Goal: Find contact information: Find contact information

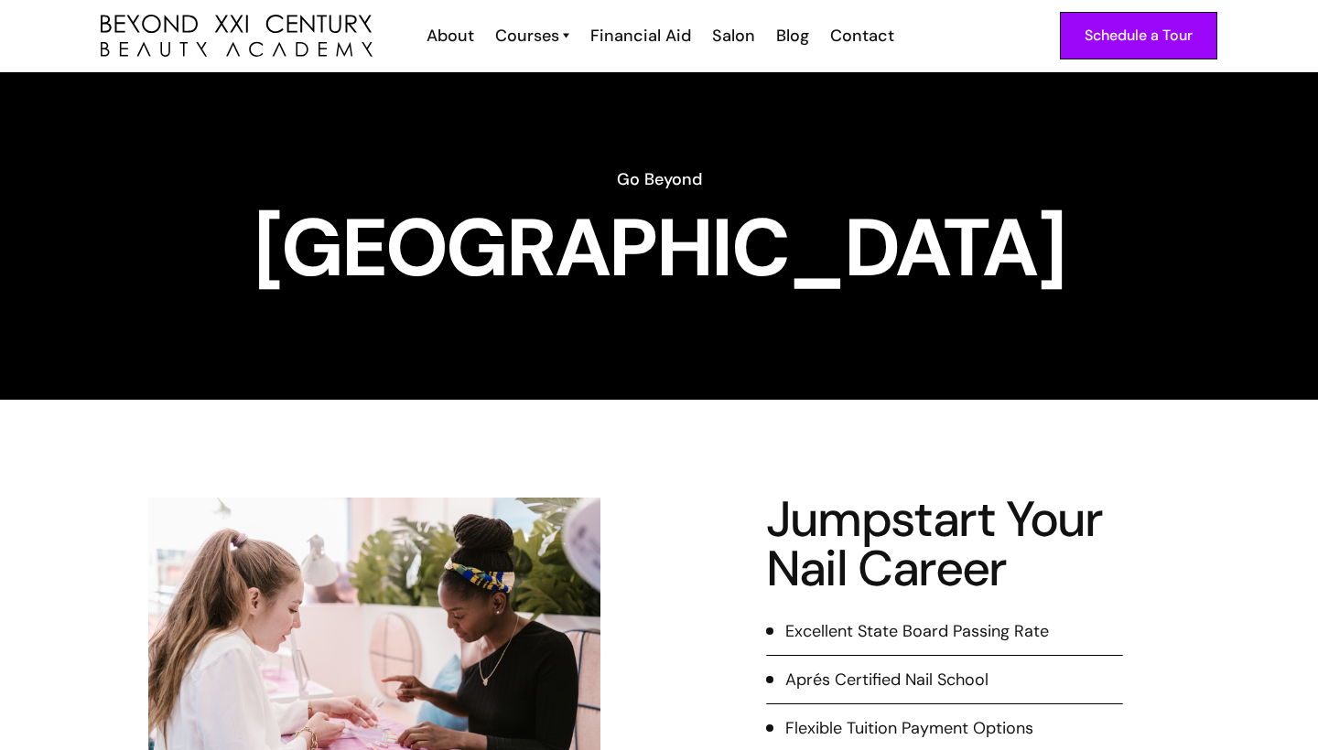
scroll to position [312, 0]
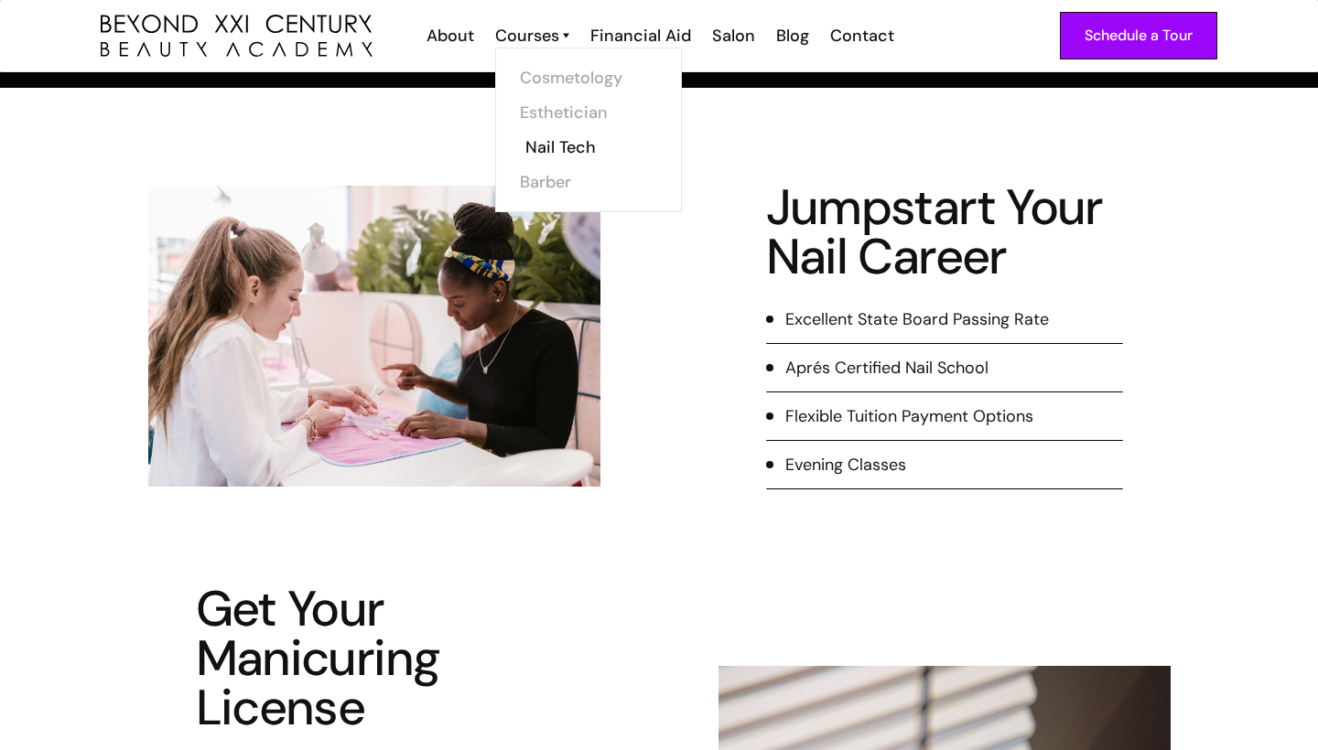
click at [567, 138] on link "Nail Tech" at bounding box center [593, 147] width 137 height 35
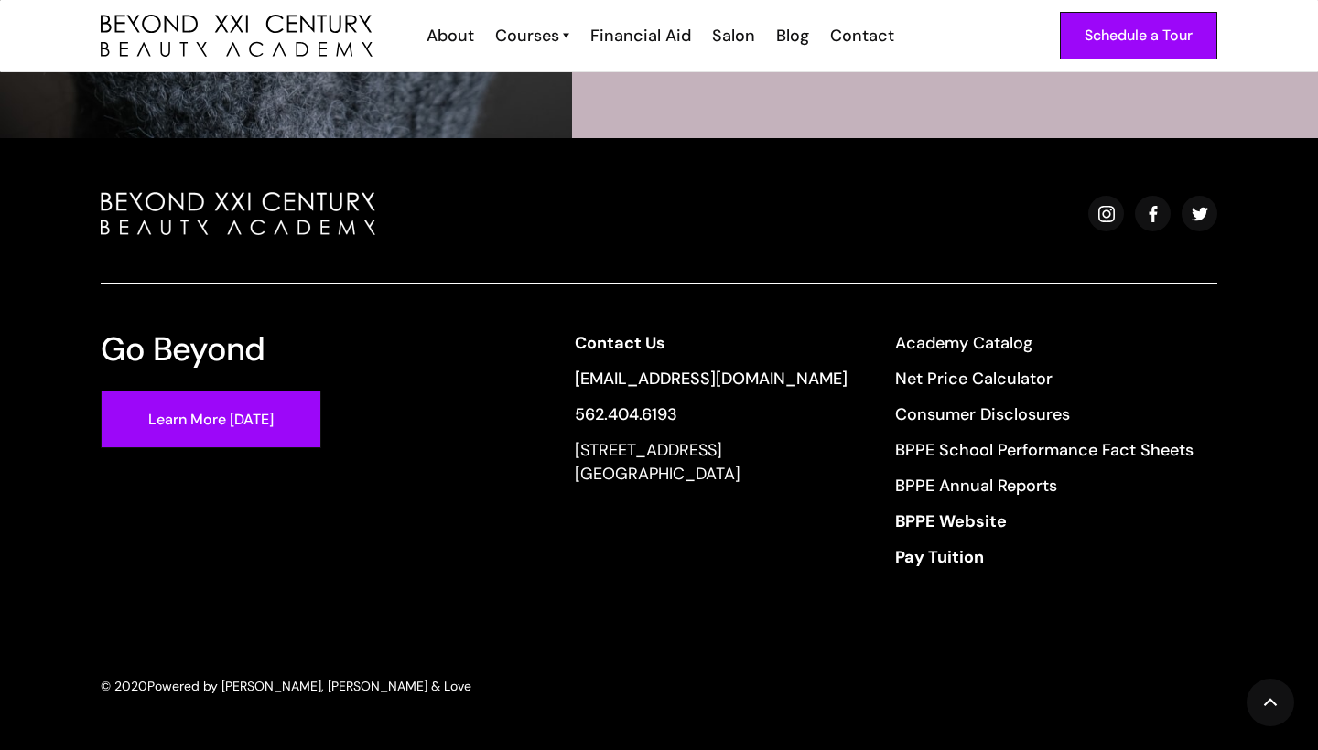
scroll to position [3670, 0]
click at [675, 473] on div "[STREET_ADDRESS]" at bounding box center [711, 462] width 273 height 48
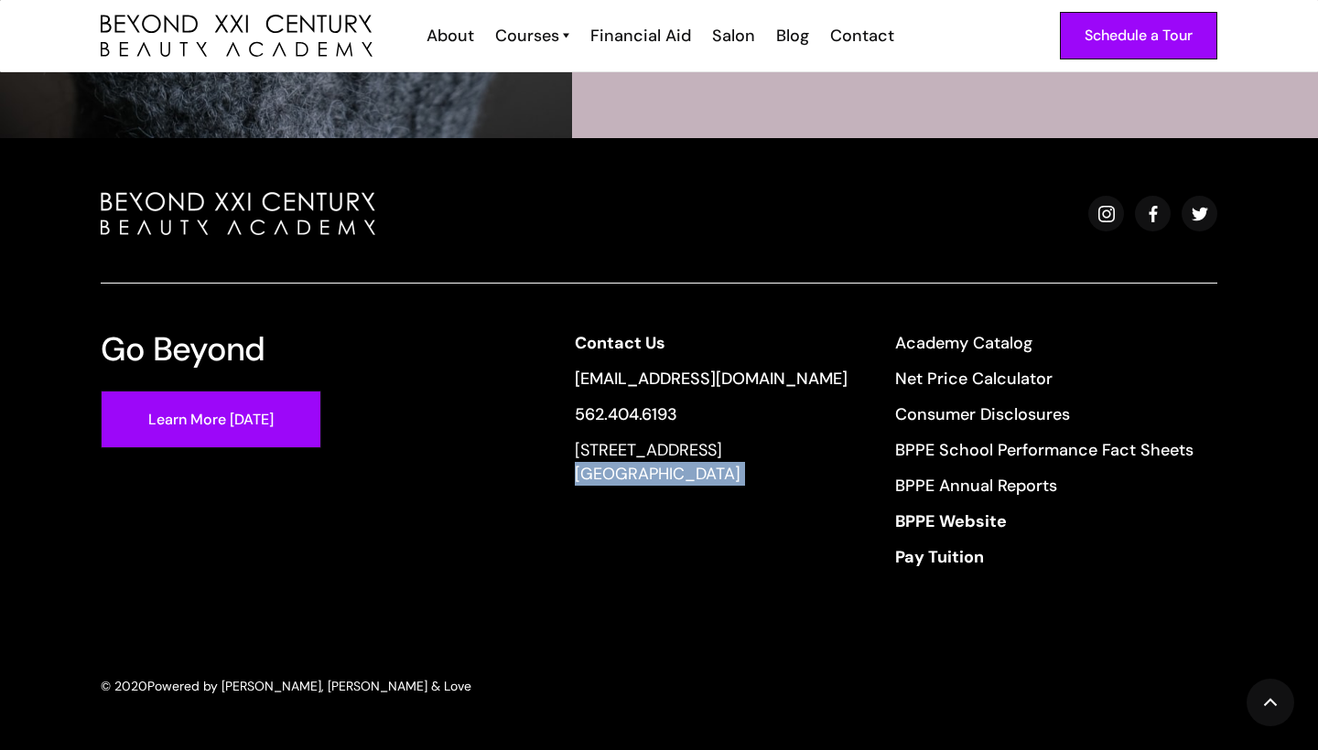
click at [675, 472] on div "[STREET_ADDRESS]" at bounding box center [711, 462] width 273 height 48
click at [585, 451] on div "Contact Us [EMAIL_ADDRESS][DOMAIN_NAME] 562.404.6193 [STREET_ADDRESS] Academy C…" at bounding box center [884, 456] width 666 height 250
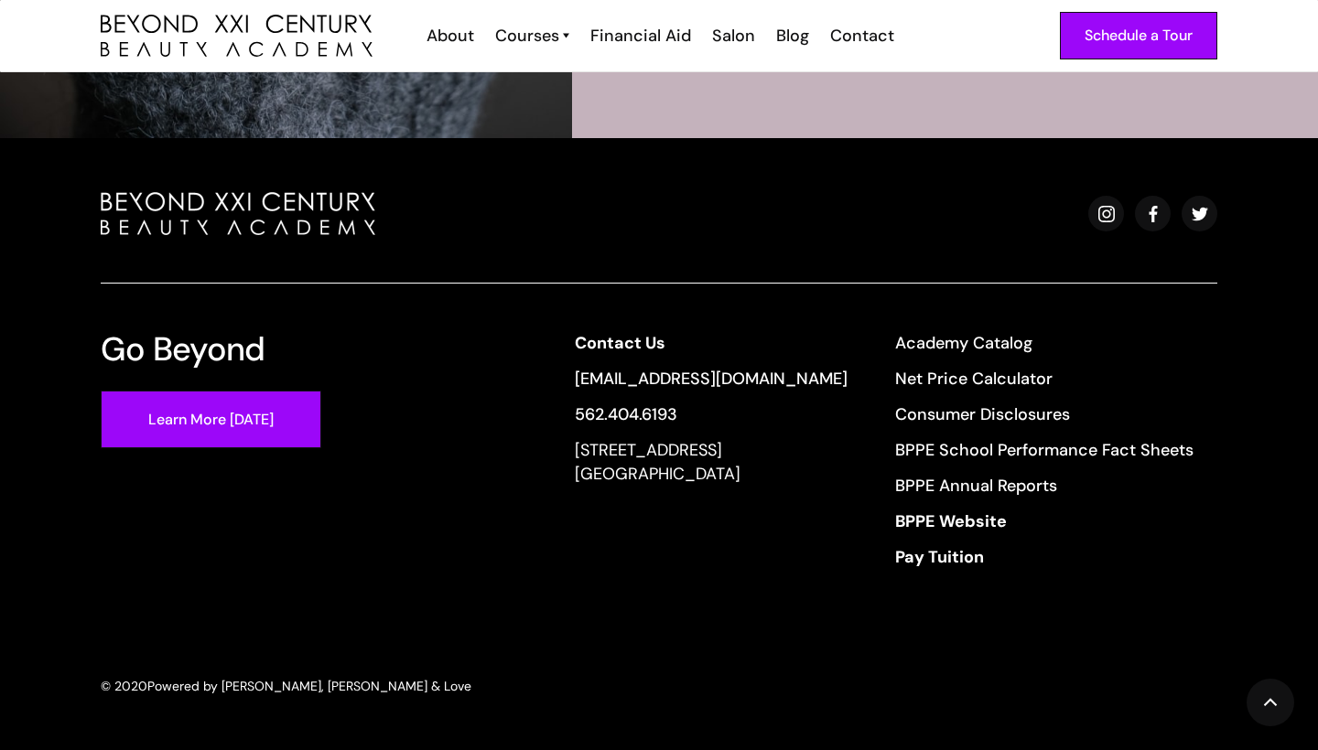
drag, startPoint x: 588, startPoint y: 447, endPoint x: 817, endPoint y: 481, distance: 232.2
click at [817, 481] on div "[STREET_ADDRESS]" at bounding box center [711, 462] width 273 height 48
click at [612, 270] on div at bounding box center [659, 238] width 1116 height 92
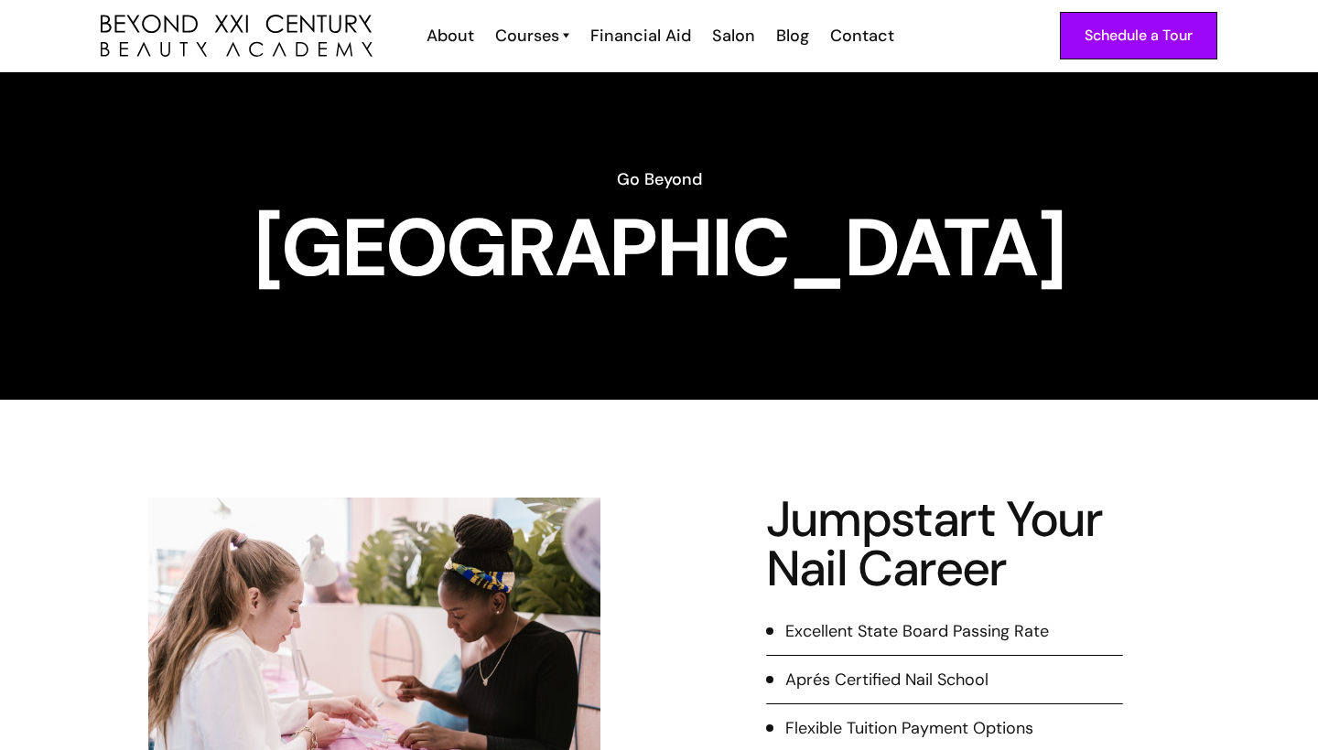
scroll to position [0, 0]
